Goal: Check status: Check status

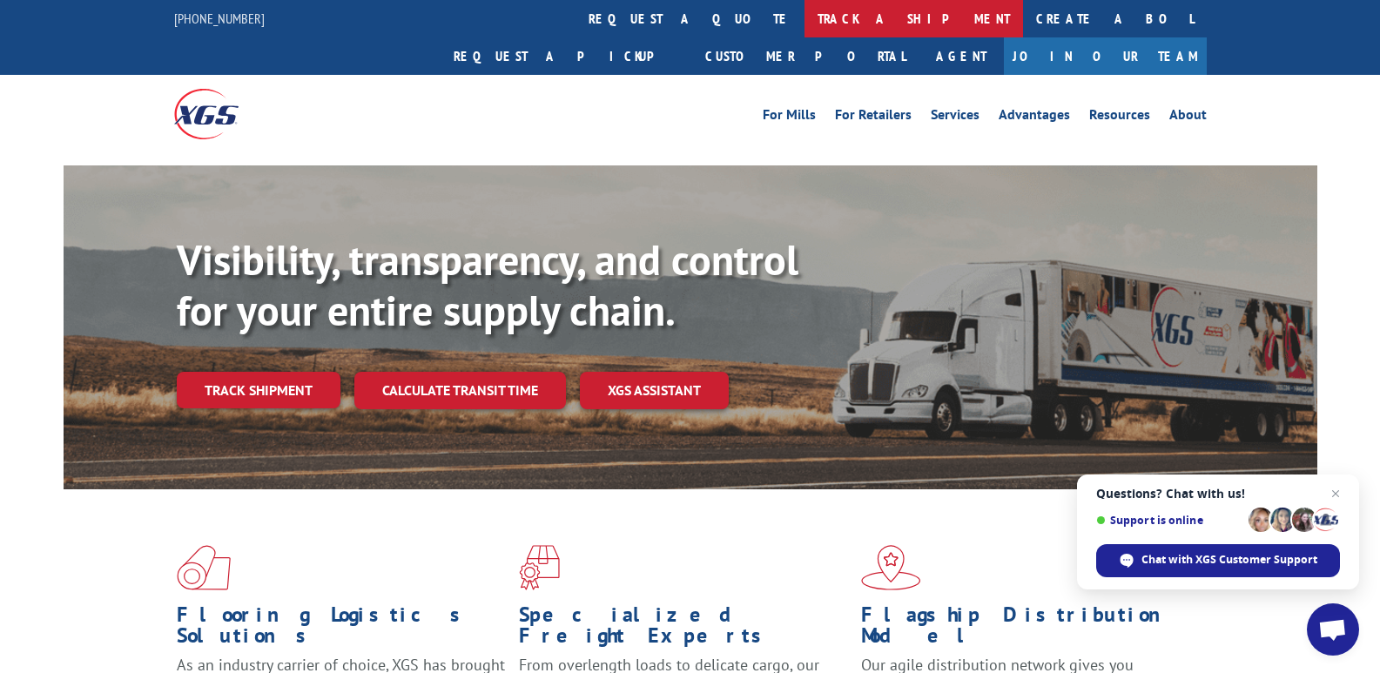
click at [804, 19] on link "track a shipment" at bounding box center [913, 18] width 218 height 37
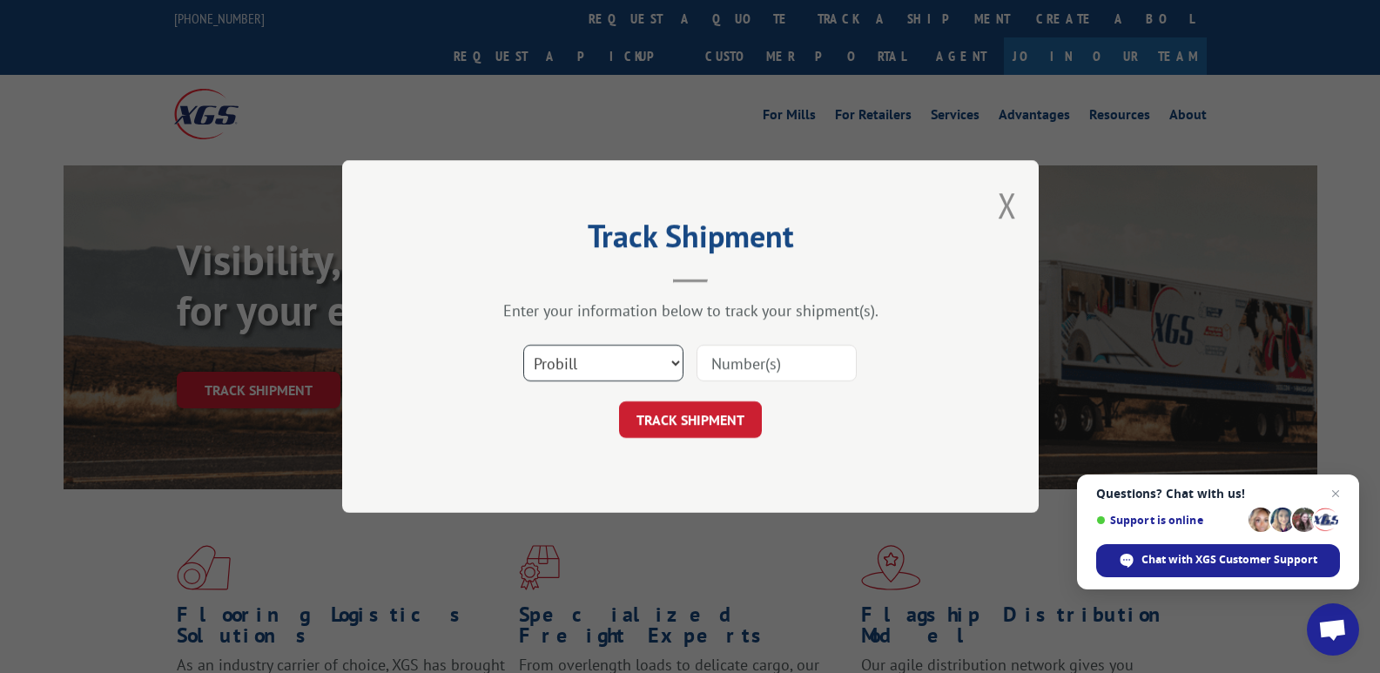
click at [607, 361] on select "Select category... Probill BOL PO" at bounding box center [603, 363] width 160 height 37
click at [675, 362] on select "Select category... Probill BOL PO" at bounding box center [603, 363] width 160 height 37
click at [676, 360] on select "Select category... Probill BOL PO" at bounding box center [603, 363] width 160 height 37
select select "bol"
click at [523, 345] on select "Select category... Probill BOL PO" at bounding box center [603, 363] width 160 height 37
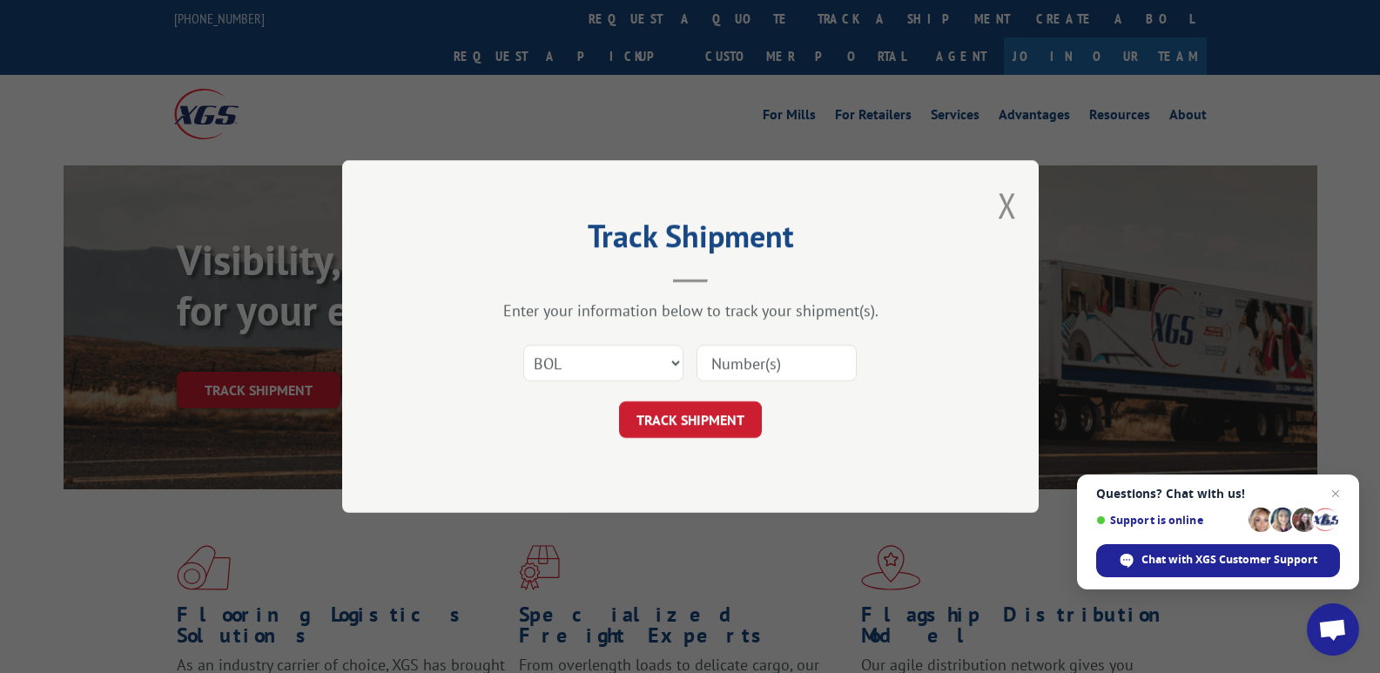
click at [762, 357] on input at bounding box center [776, 363] width 160 height 37
type input "2871981"
click at [670, 410] on button "TRACK SHIPMENT" at bounding box center [690, 419] width 143 height 37
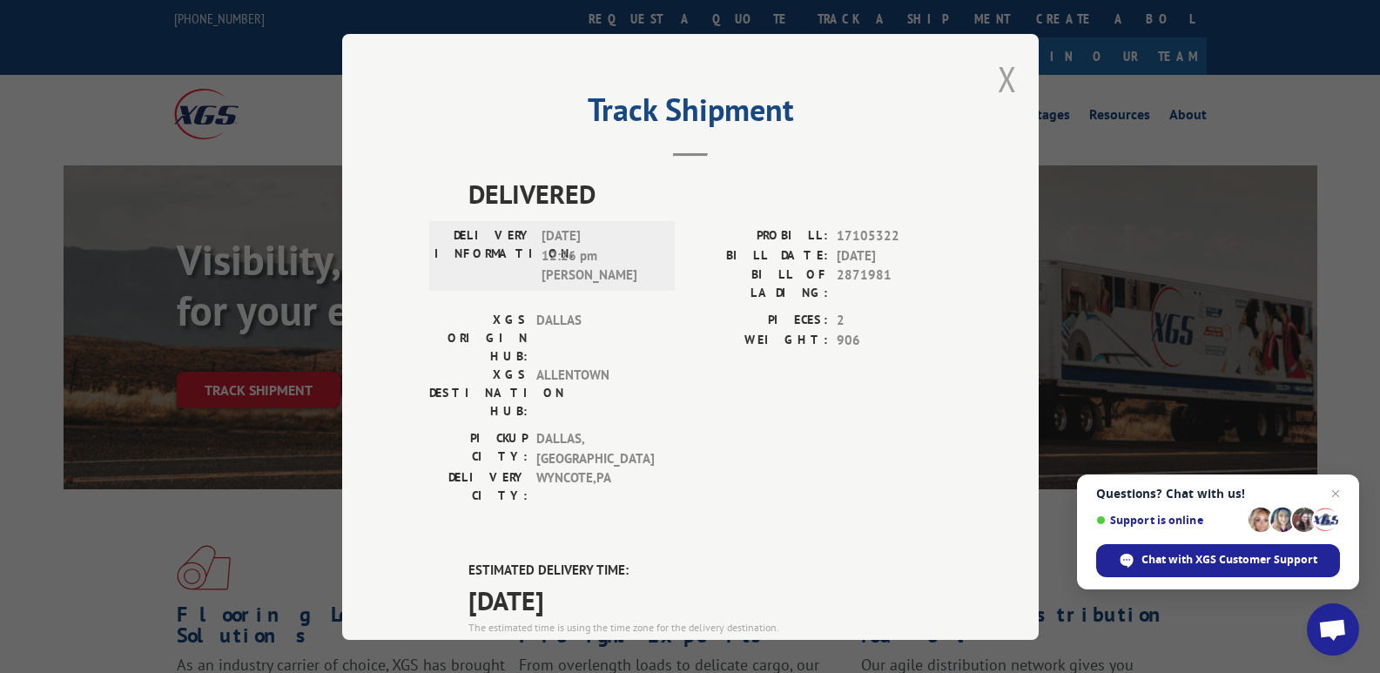
click at [998, 82] on button "Close modal" at bounding box center [1007, 79] width 19 height 46
